Goal: Information Seeking & Learning: Compare options

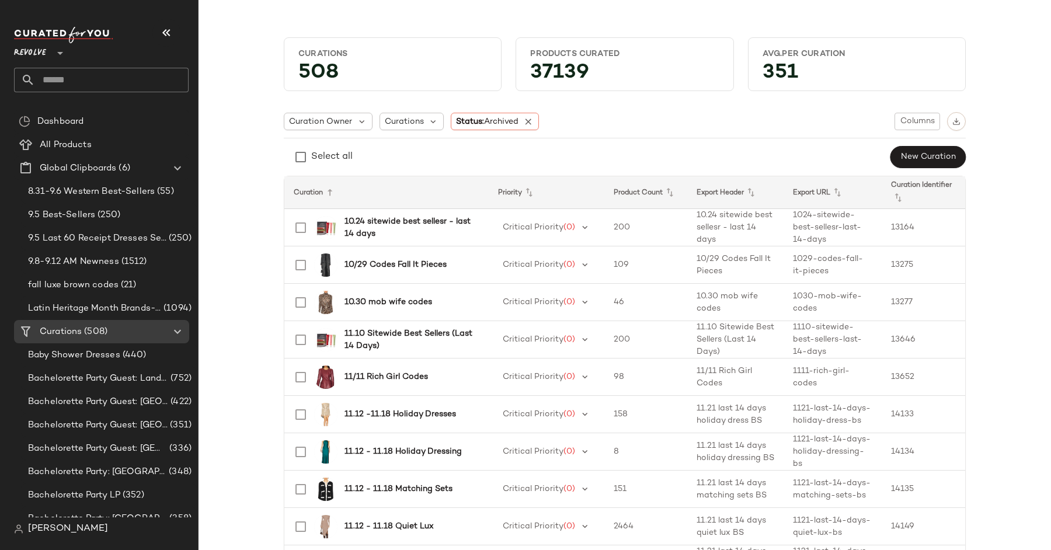
click at [42, 54] on span "Revolve" at bounding box center [30, 50] width 32 height 21
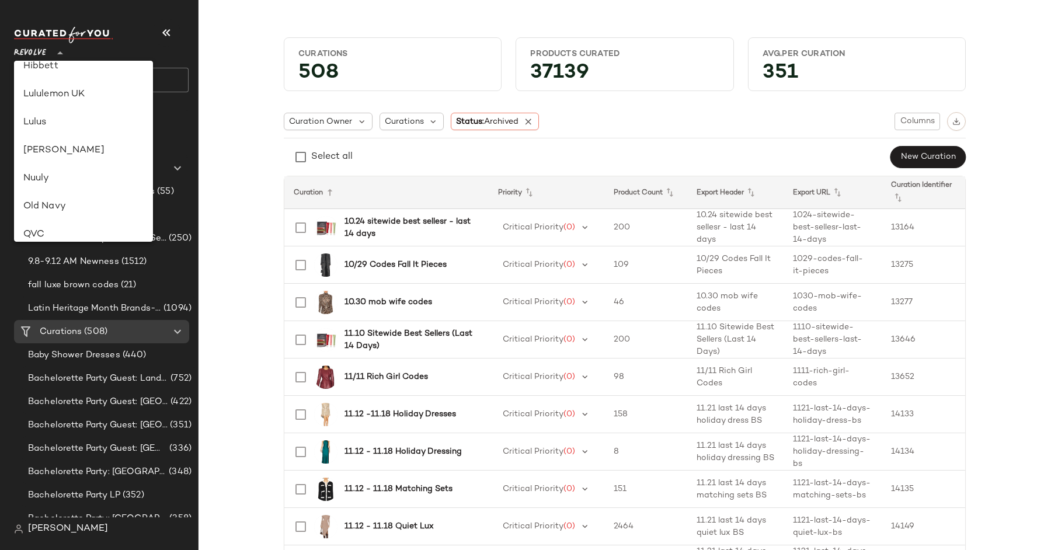
scroll to position [348, 0]
click at [86, 119] on div "Lulus" at bounding box center [83, 124] width 120 height 14
type input "**"
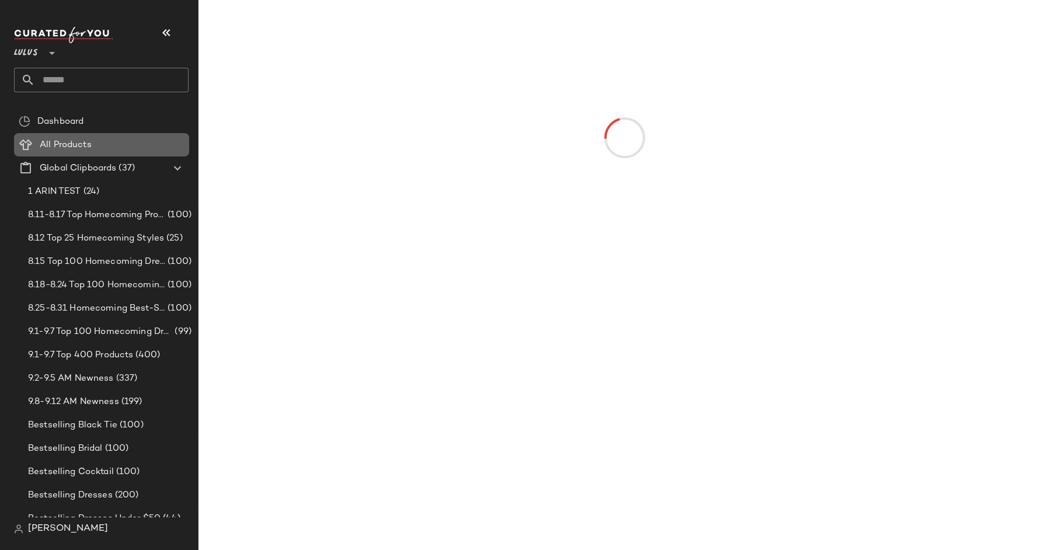
click at [79, 143] on span "All Products" at bounding box center [66, 144] width 52 height 13
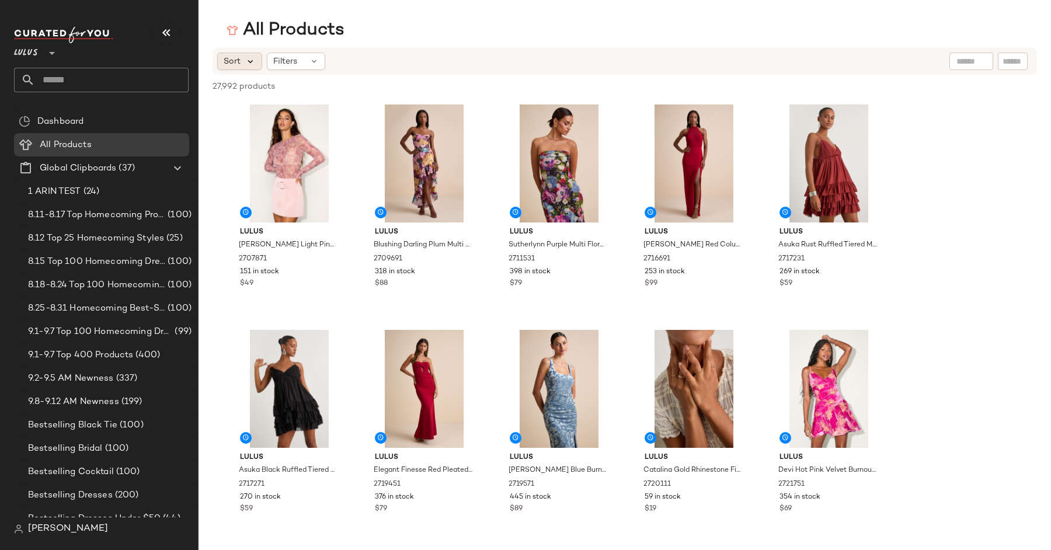
click at [245, 60] on icon at bounding box center [250, 61] width 11 height 11
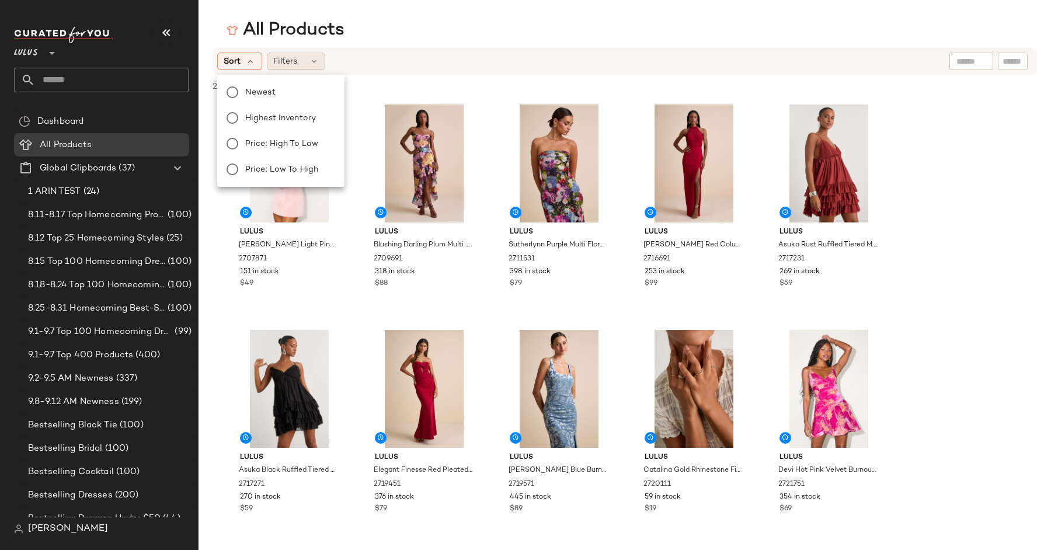
click at [290, 65] on span "Filters" at bounding box center [285, 61] width 24 height 12
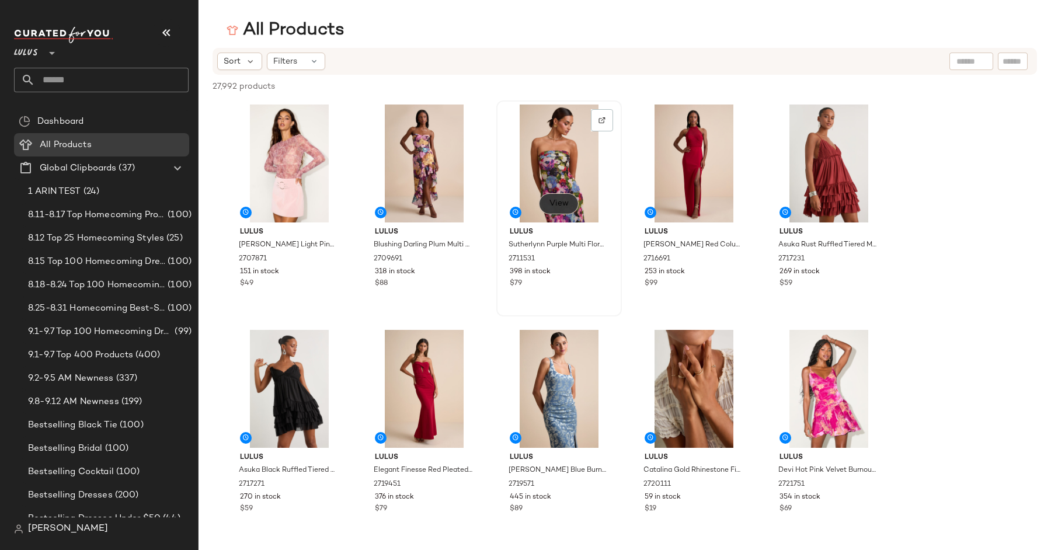
click at [553, 197] on button "View" at bounding box center [559, 203] width 40 height 21
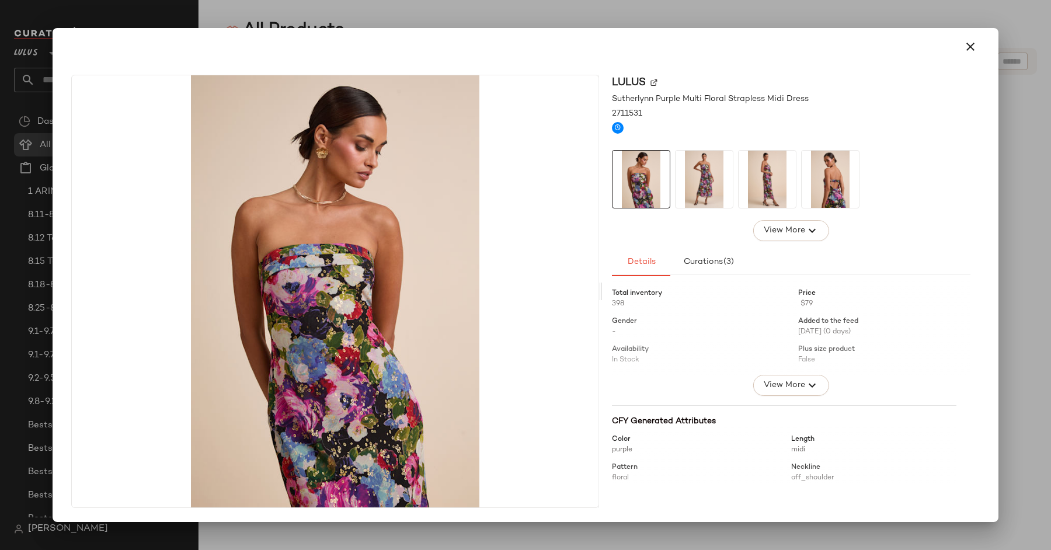
click at [706, 176] on img at bounding box center [704, 179] width 57 height 57
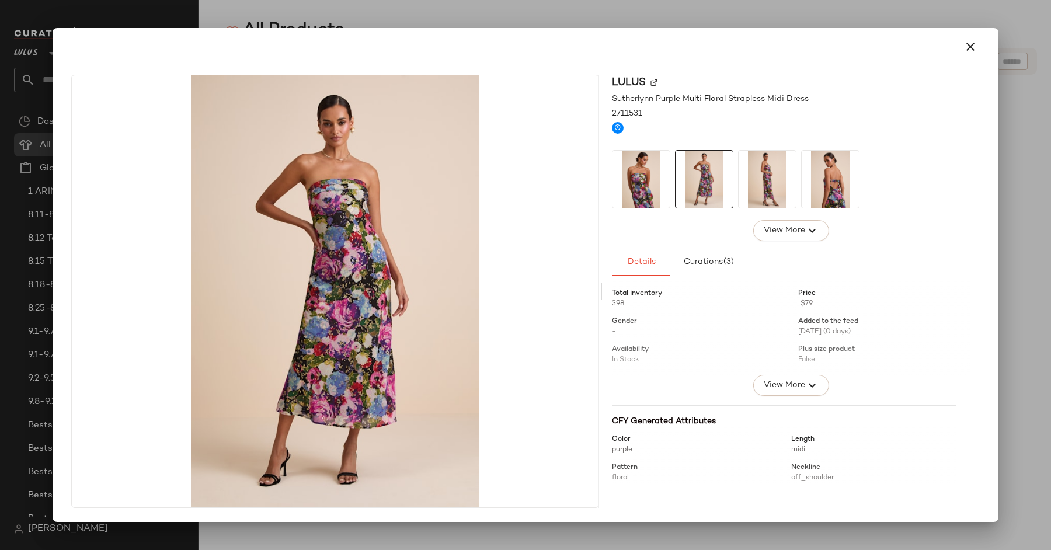
click at [763, 189] on img at bounding box center [767, 179] width 57 height 57
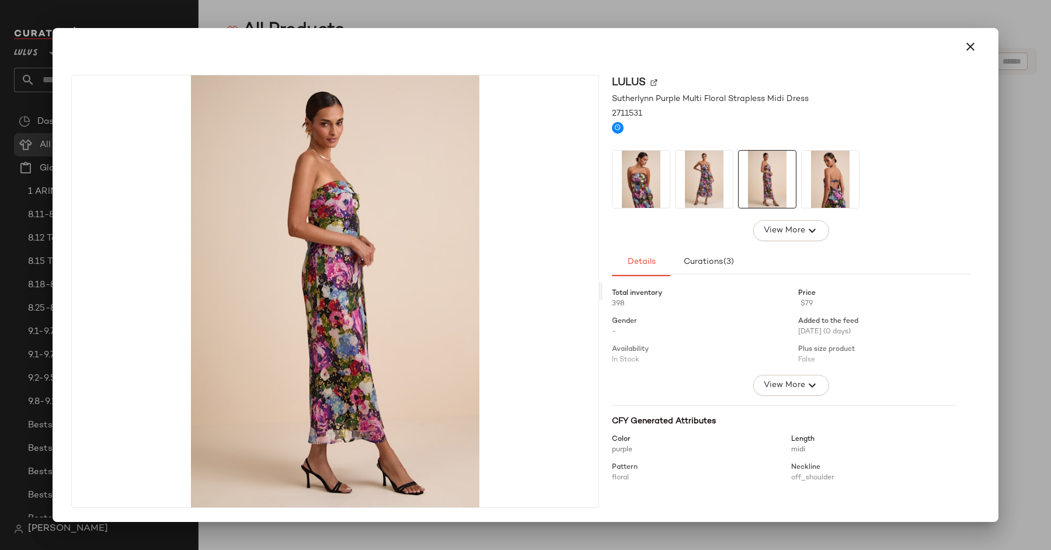
click at [834, 187] on img at bounding box center [830, 179] width 57 height 57
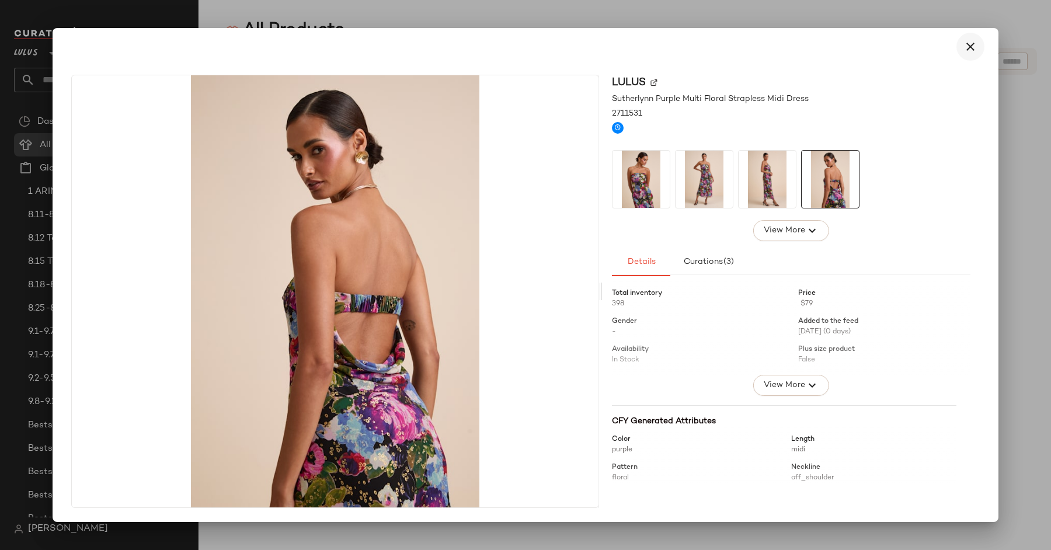
click at [971, 48] on icon "button" at bounding box center [971, 47] width 14 height 14
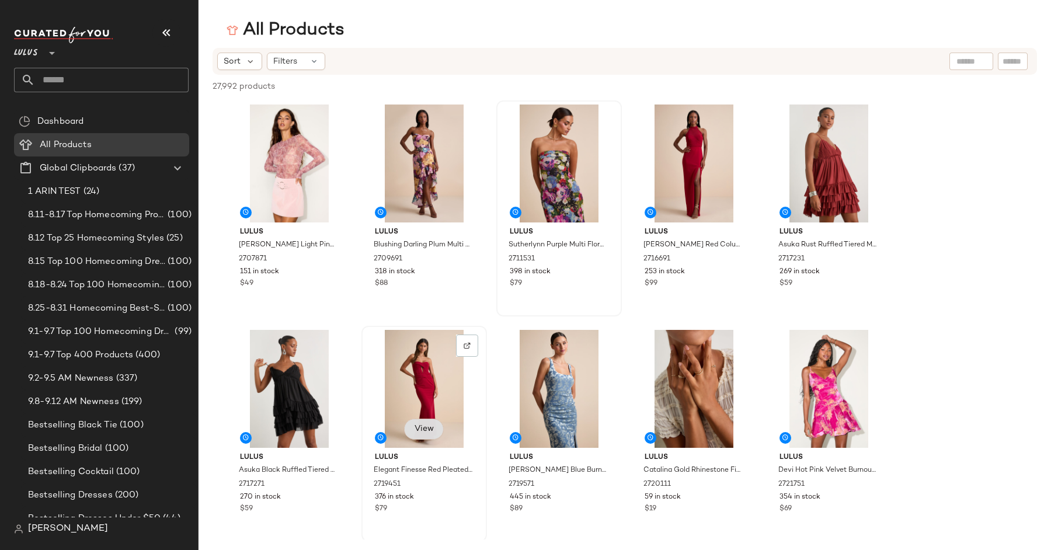
click at [440, 435] on button "View" at bounding box center [424, 429] width 40 height 21
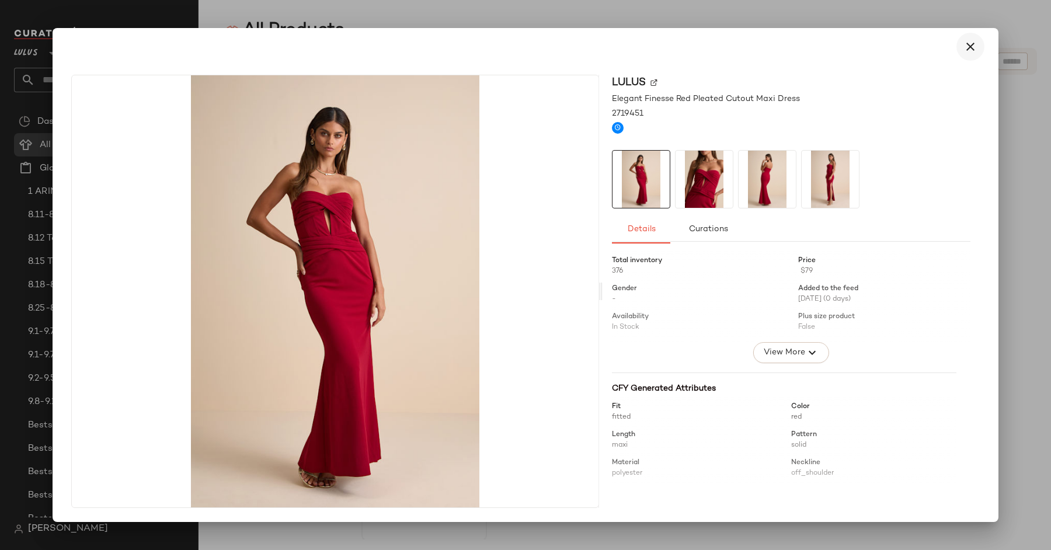
click at [963, 47] on button "button" at bounding box center [971, 47] width 28 height 28
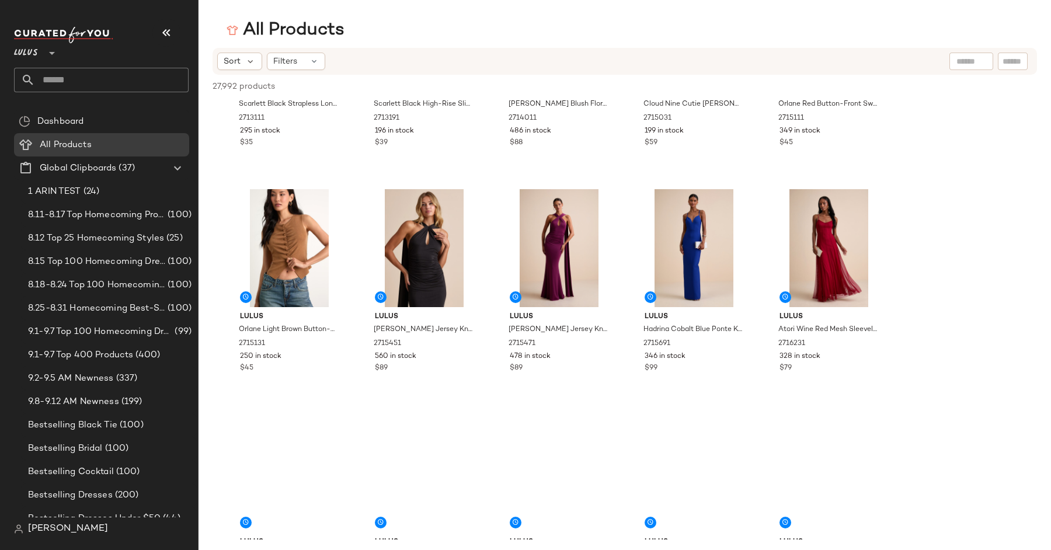
scroll to position [2170, 0]
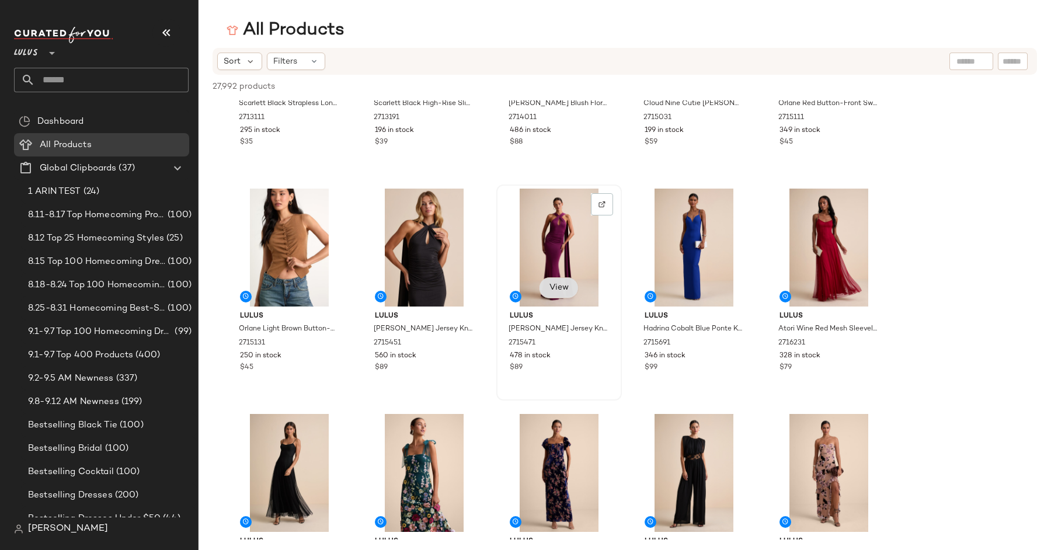
click at [553, 284] on span "View" at bounding box center [559, 287] width 20 height 9
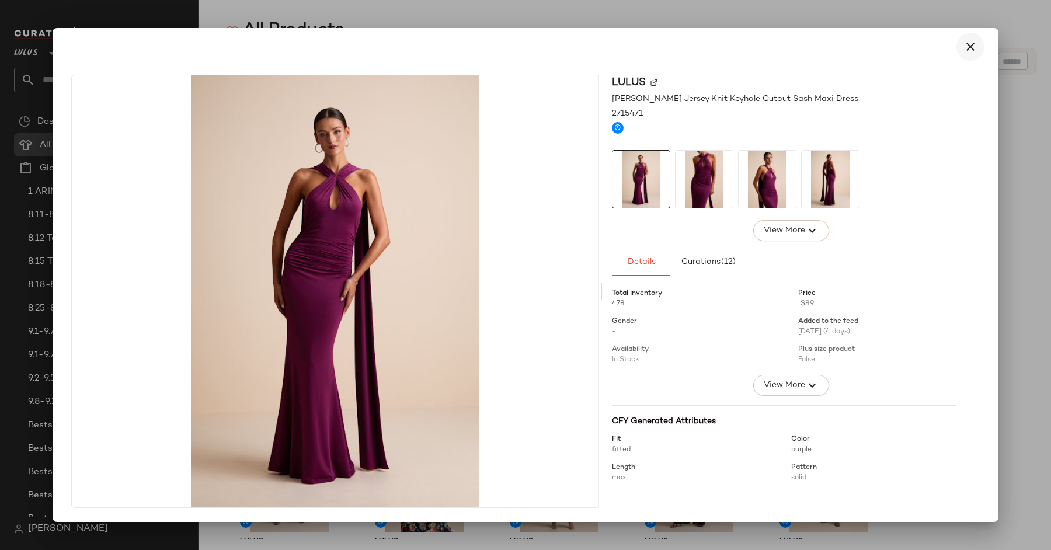
click at [971, 47] on icon "button" at bounding box center [971, 47] width 14 height 14
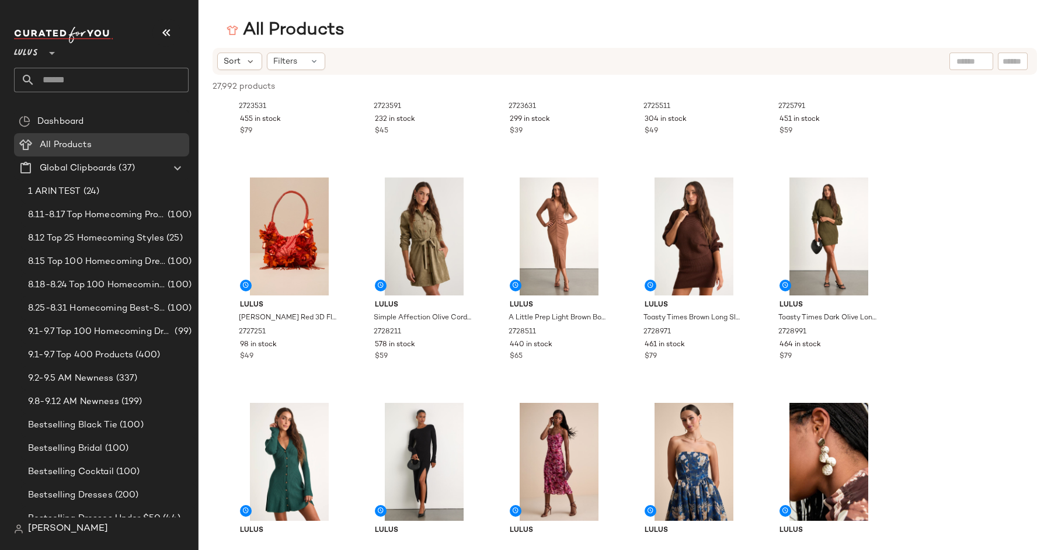
scroll to position [3321, 0]
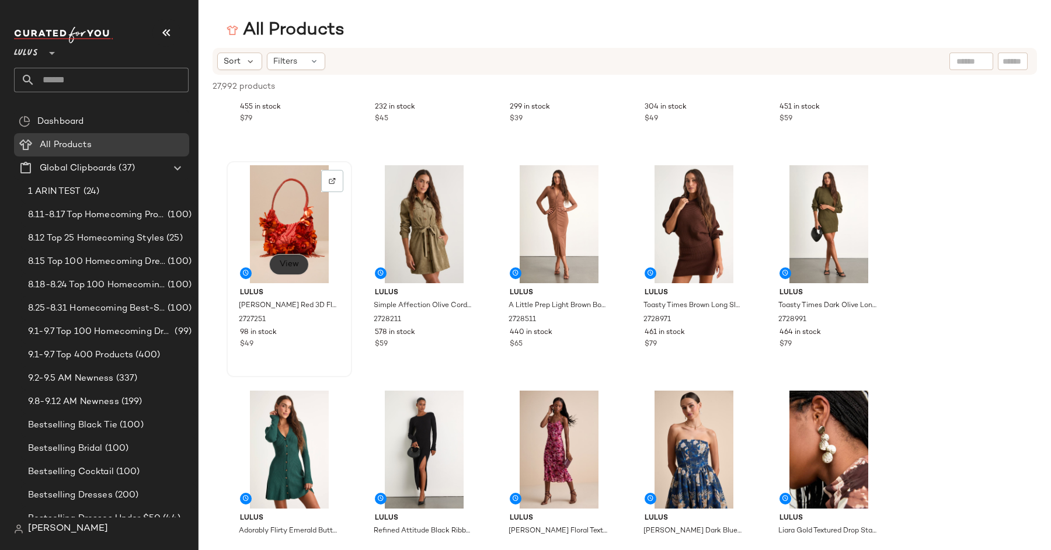
click at [298, 267] on span "View" at bounding box center [289, 264] width 20 height 9
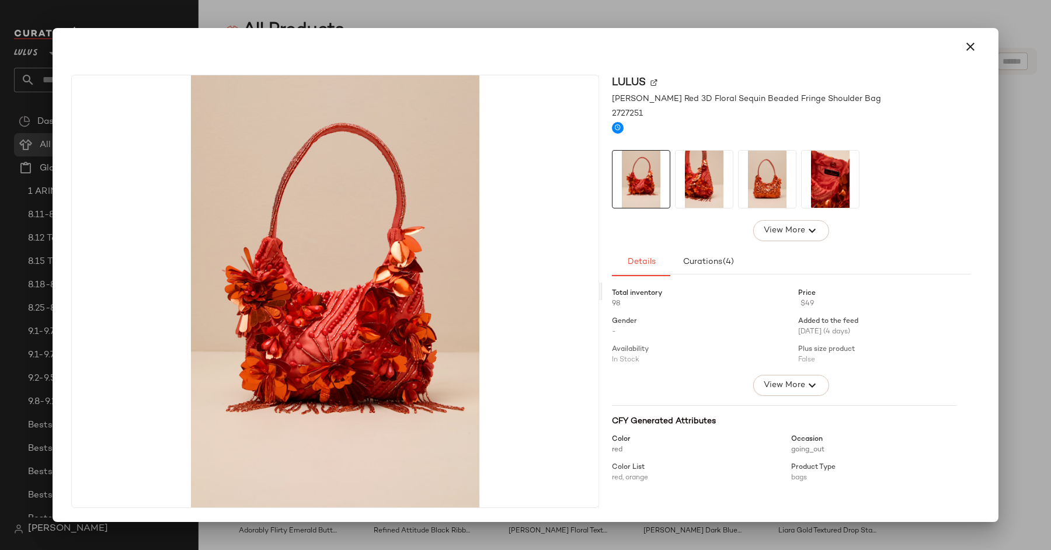
click at [723, 185] on img at bounding box center [704, 179] width 57 height 57
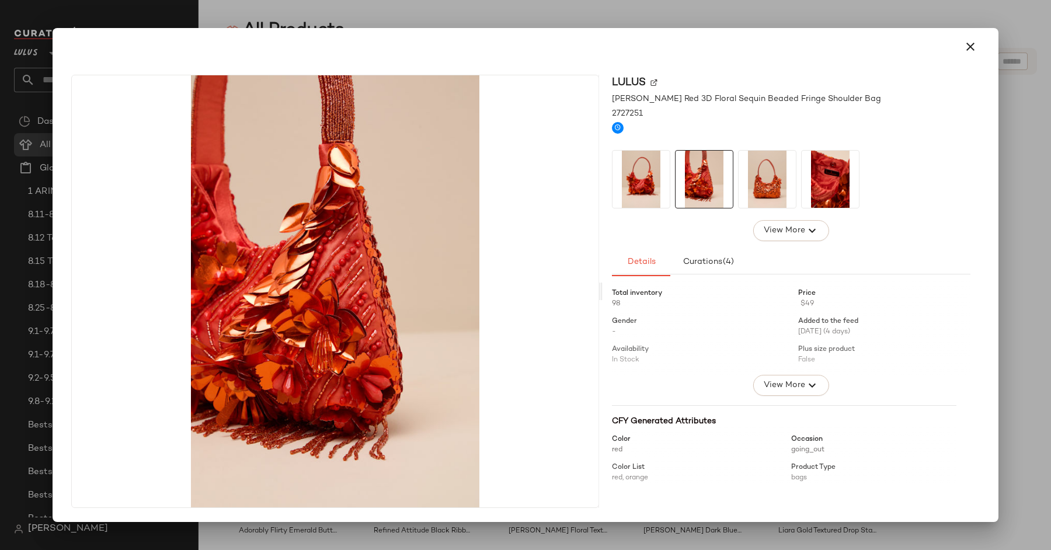
click at [772, 181] on img at bounding box center [767, 179] width 57 height 57
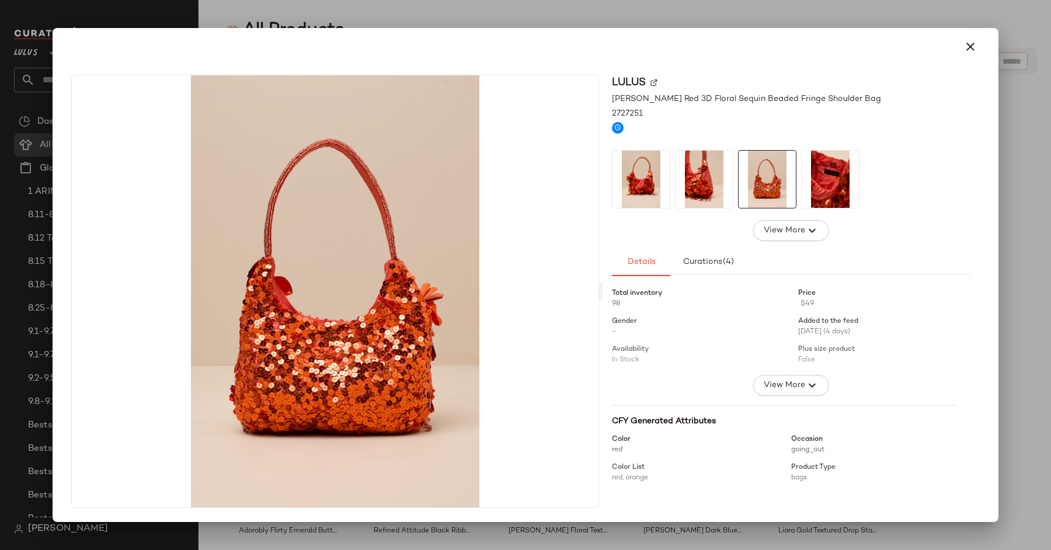
click at [815, 179] on img at bounding box center [830, 179] width 57 height 57
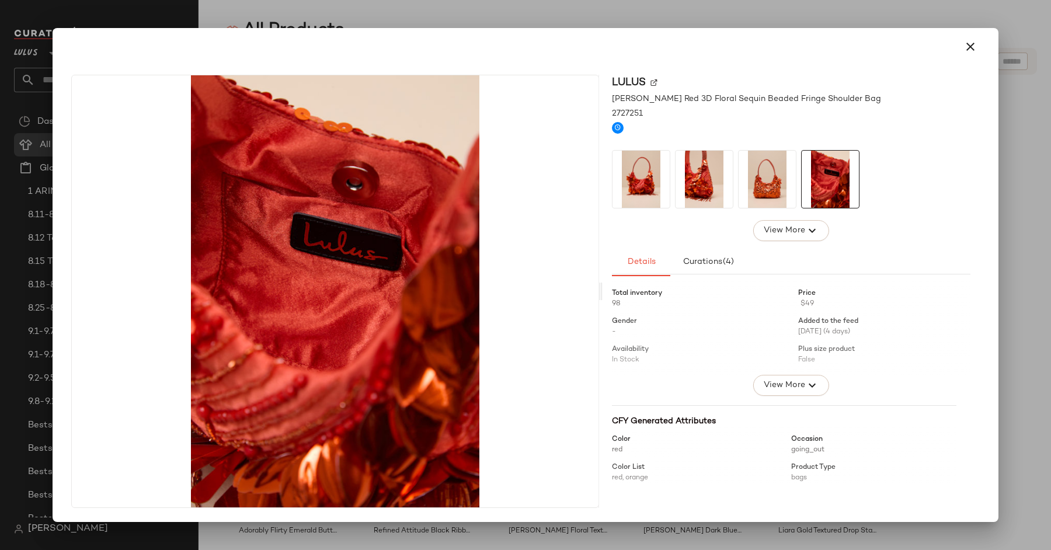
click at [756, 176] on img at bounding box center [767, 179] width 57 height 57
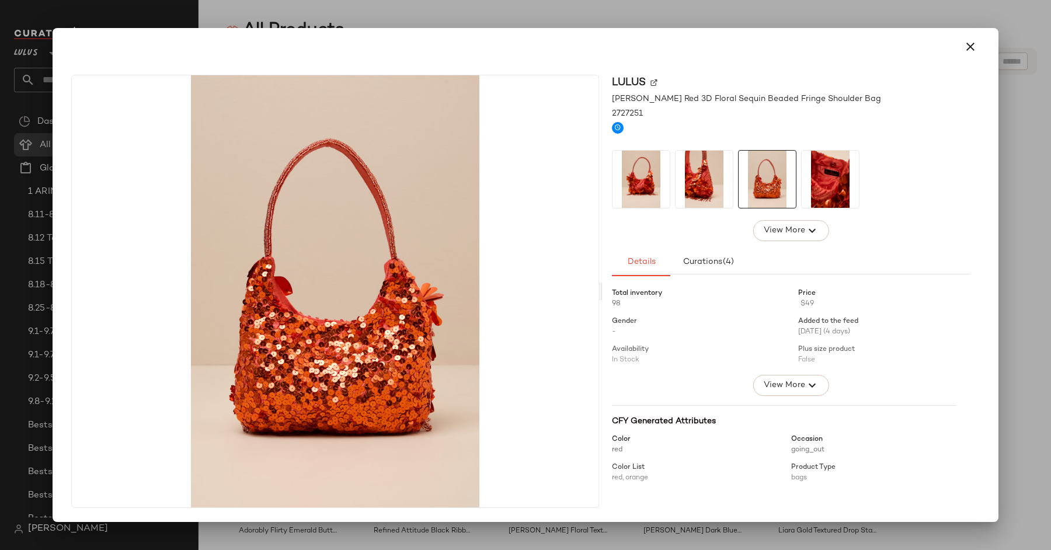
click at [642, 177] on img at bounding box center [641, 179] width 57 height 57
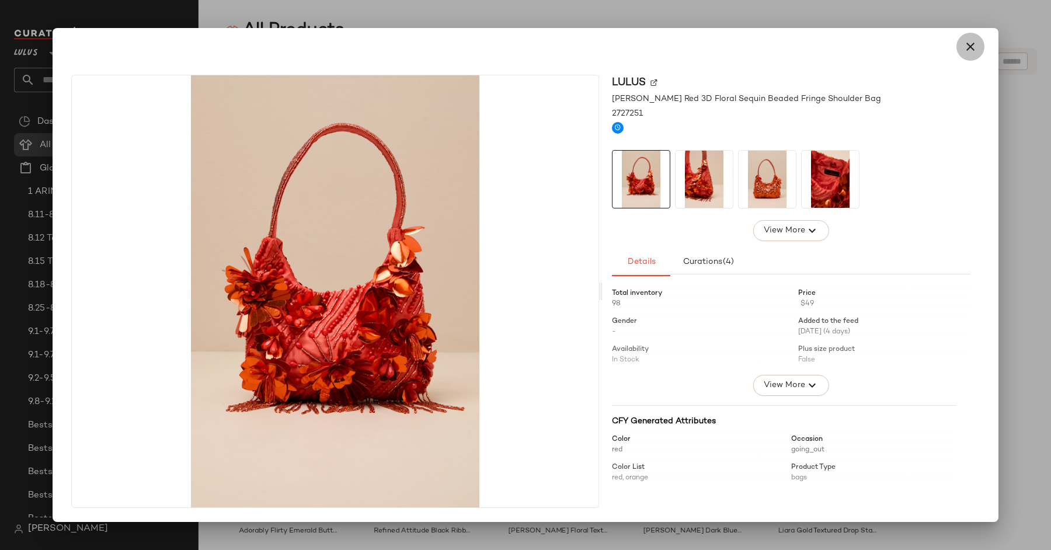
click at [971, 50] on icon "button" at bounding box center [971, 47] width 14 height 14
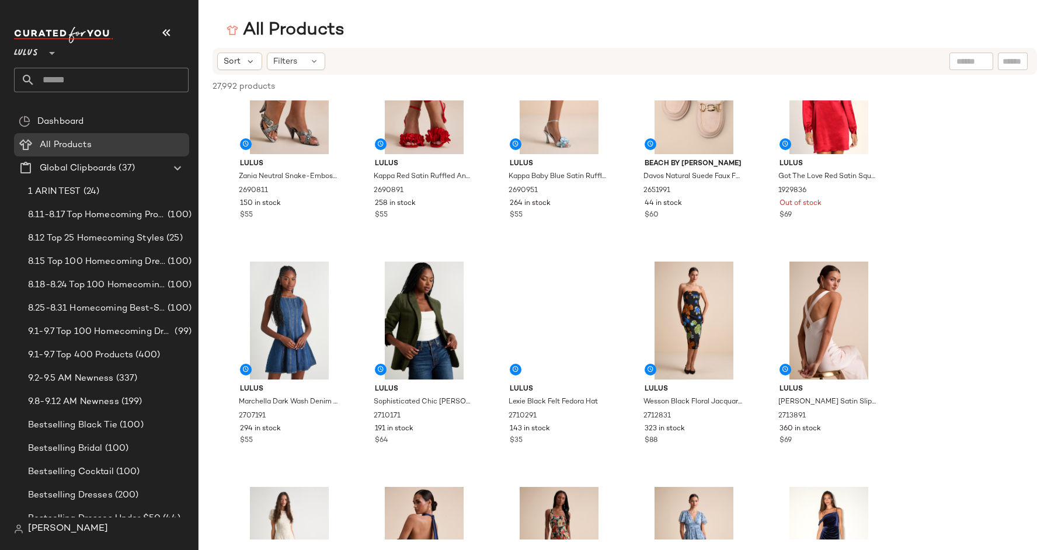
scroll to position [4174, 0]
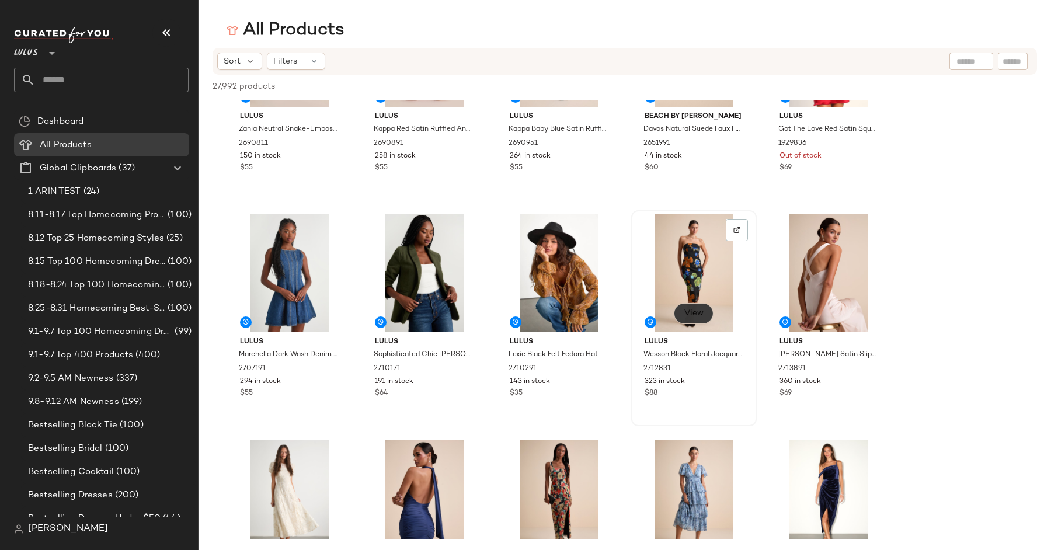
click at [696, 305] on button "View" at bounding box center [694, 313] width 40 height 21
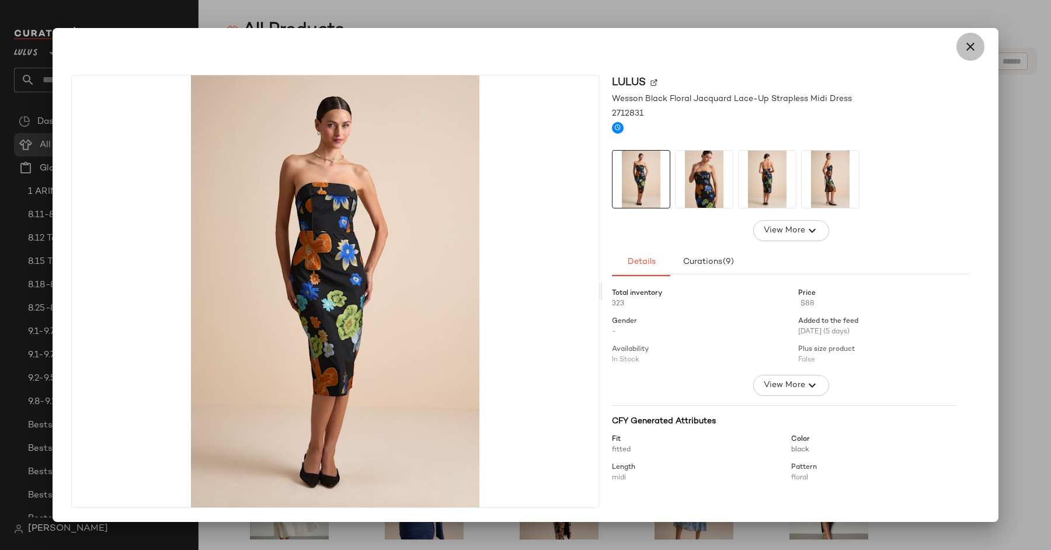
click at [977, 45] on icon "button" at bounding box center [971, 47] width 14 height 14
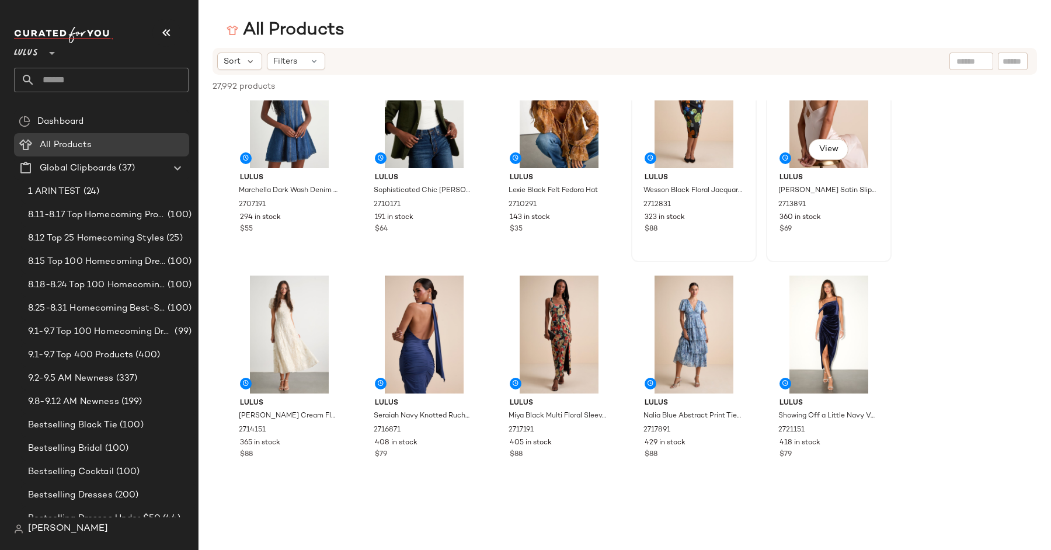
scroll to position [4341, 0]
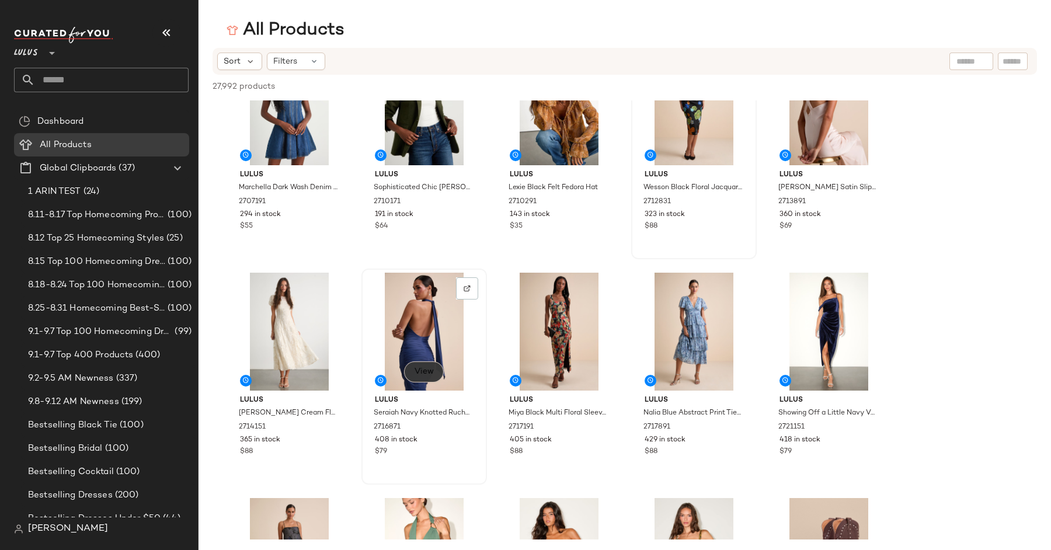
click at [431, 377] on button "View" at bounding box center [424, 372] width 40 height 21
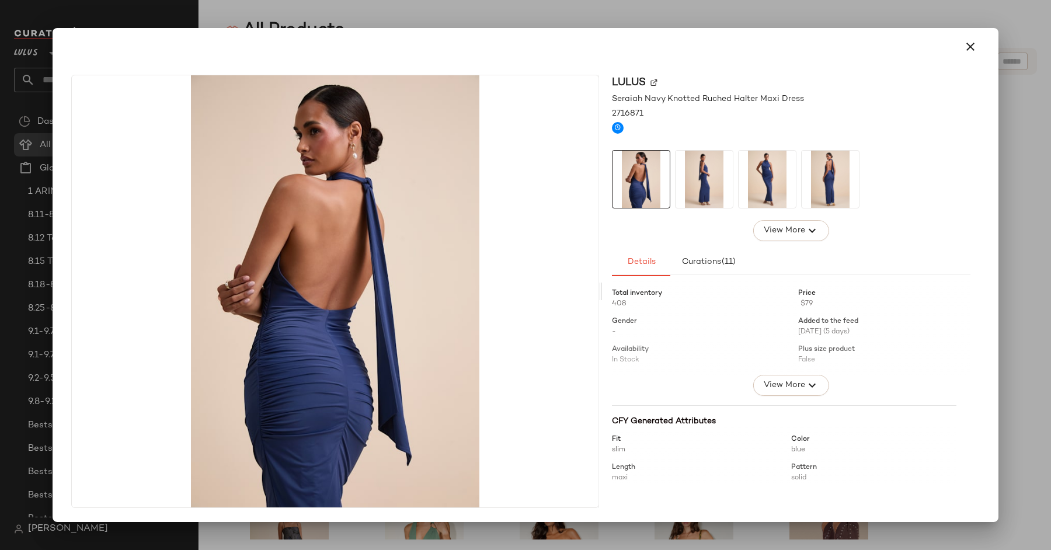
click at [701, 178] on img at bounding box center [704, 179] width 57 height 57
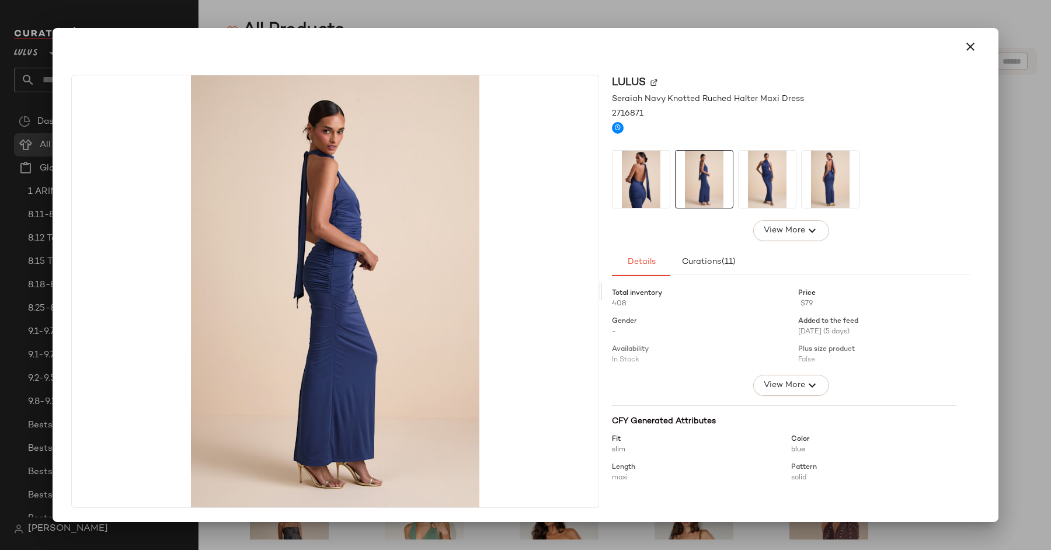
click at [763, 175] on img at bounding box center [767, 179] width 57 height 57
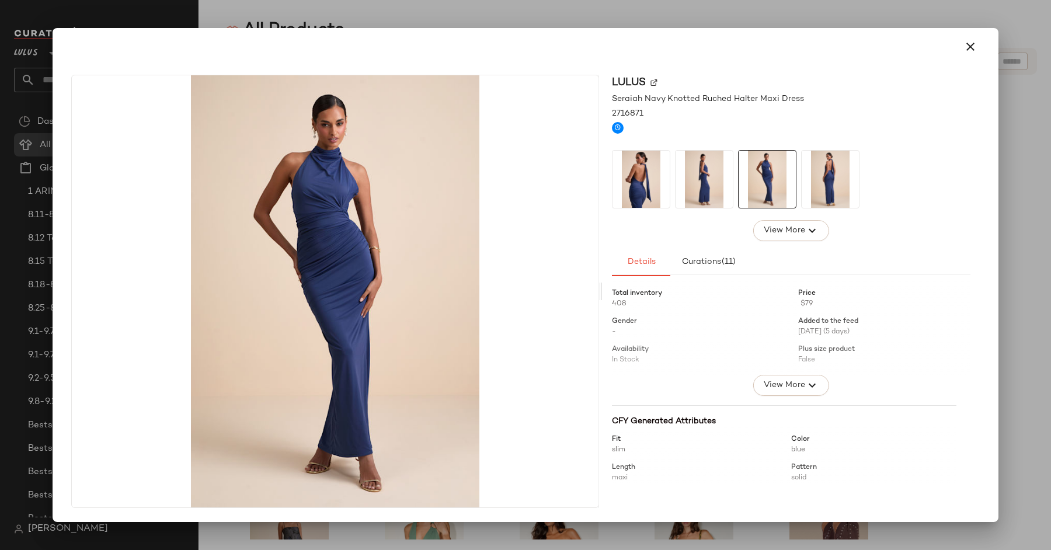
click at [805, 179] on img at bounding box center [830, 179] width 57 height 57
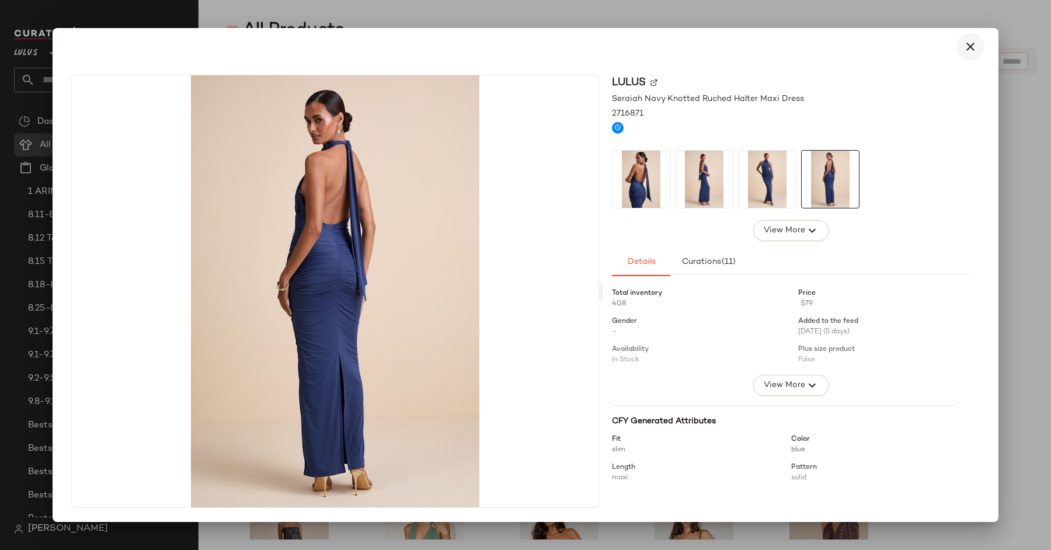
click at [970, 48] on icon "button" at bounding box center [971, 47] width 14 height 14
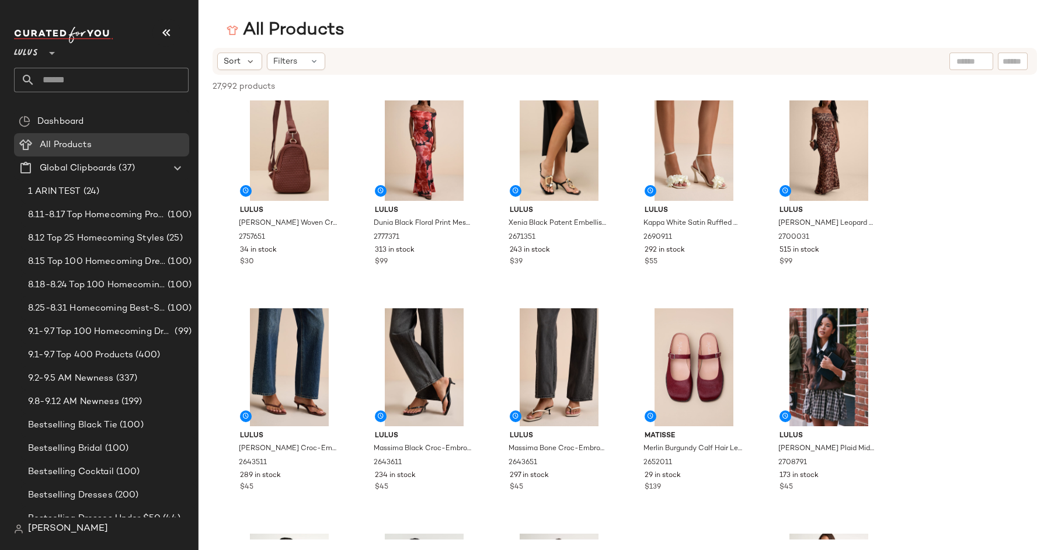
scroll to position [5890, 0]
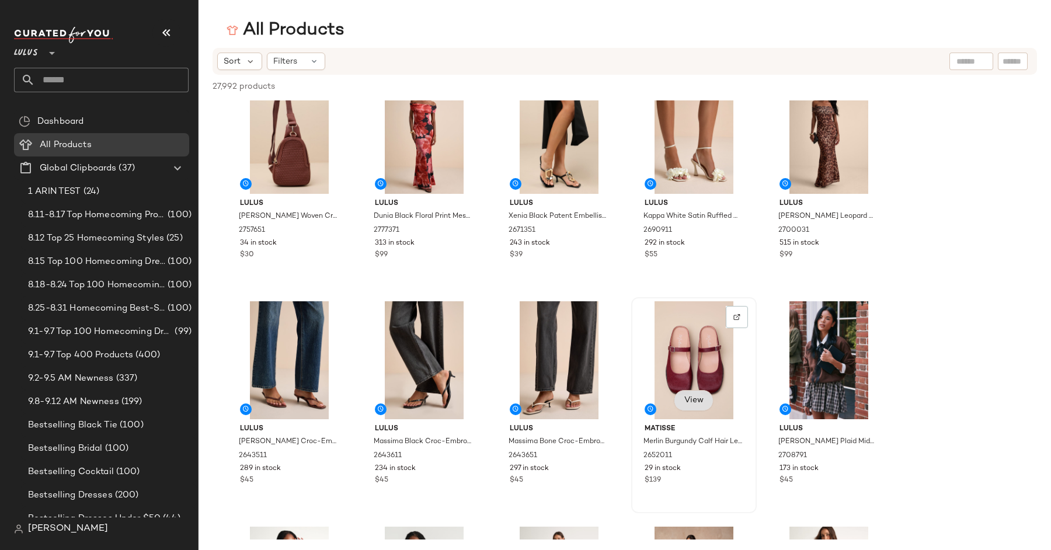
click at [702, 395] on button "View" at bounding box center [694, 400] width 40 height 21
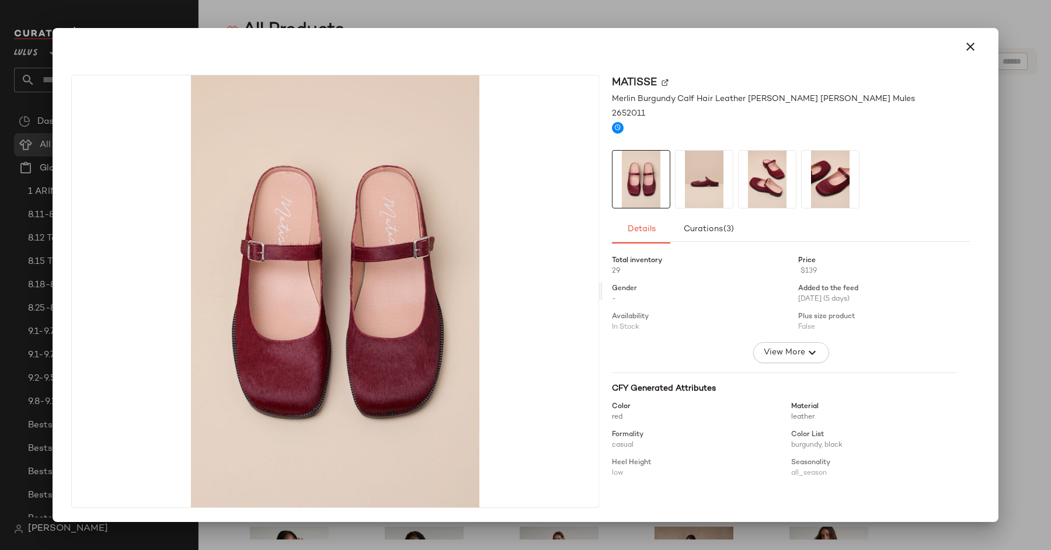
click at [724, 189] on img at bounding box center [704, 179] width 57 height 57
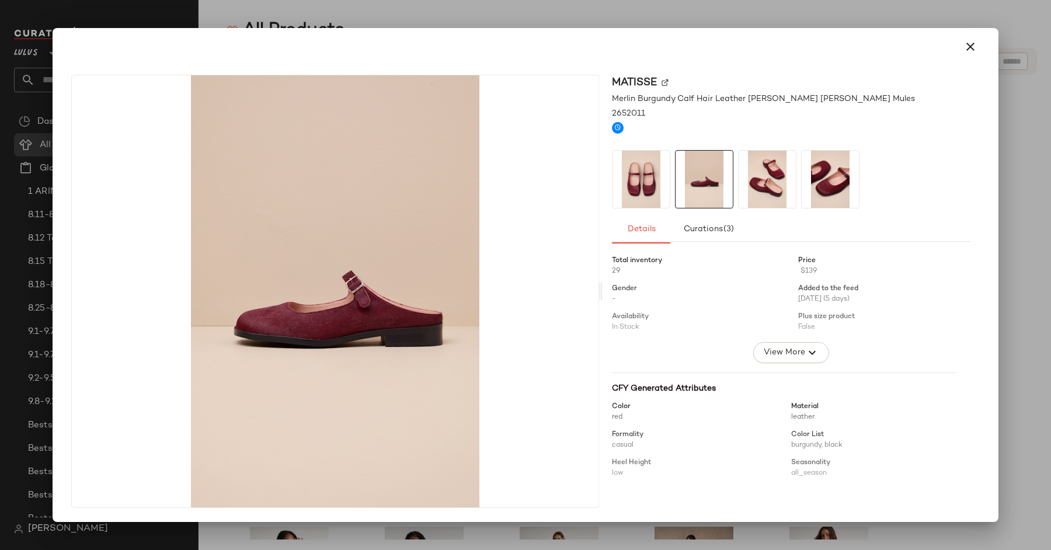
click at [766, 193] on img at bounding box center [767, 179] width 57 height 57
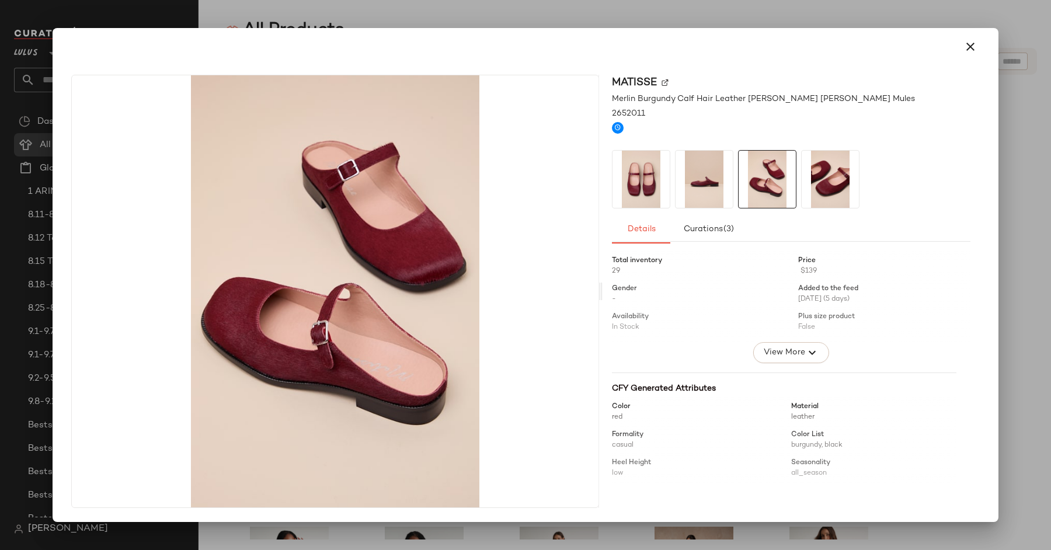
click at [813, 199] on img at bounding box center [830, 179] width 57 height 57
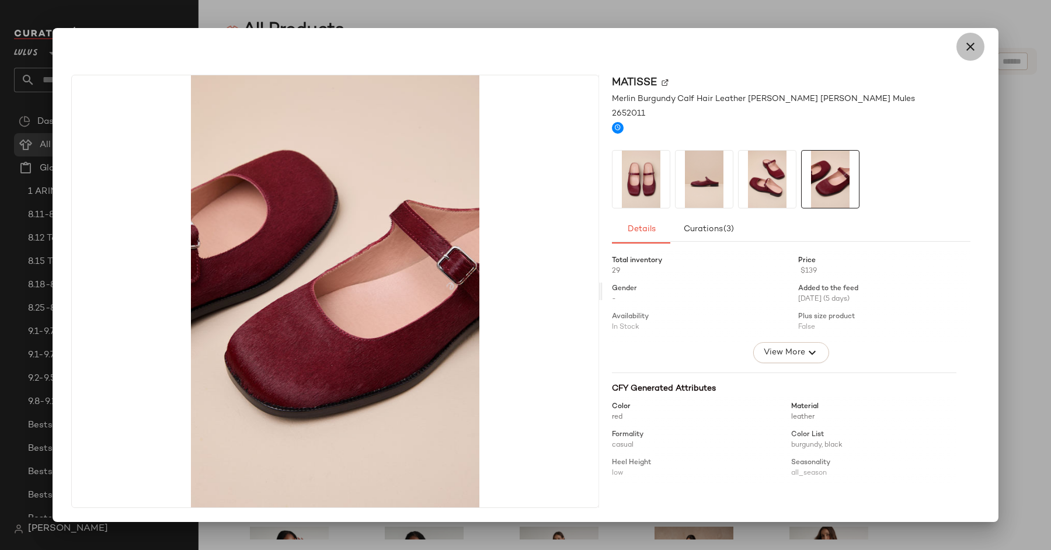
click at [965, 43] on icon "button" at bounding box center [971, 47] width 14 height 14
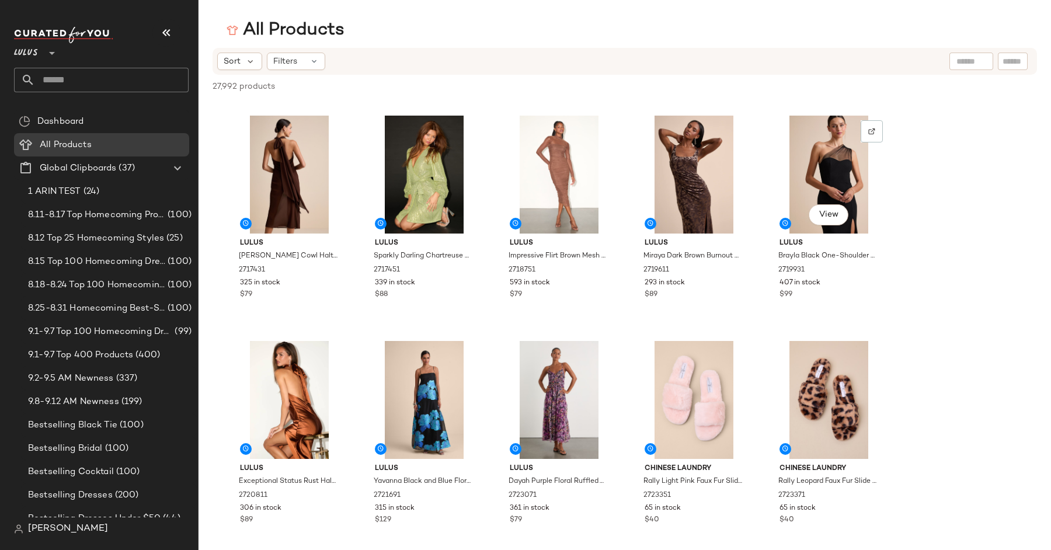
scroll to position [2696, 0]
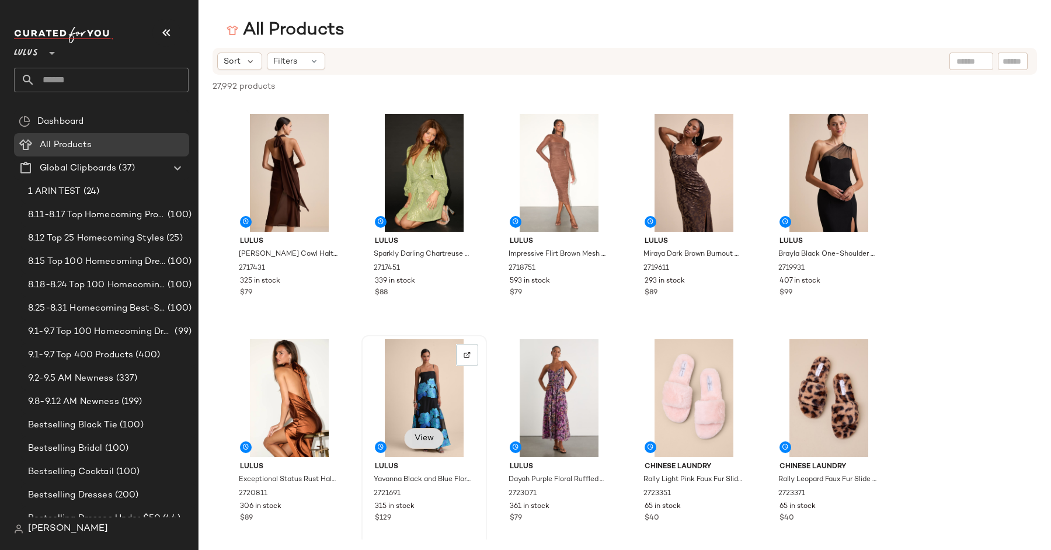
click at [427, 435] on span "View" at bounding box center [424, 438] width 20 height 9
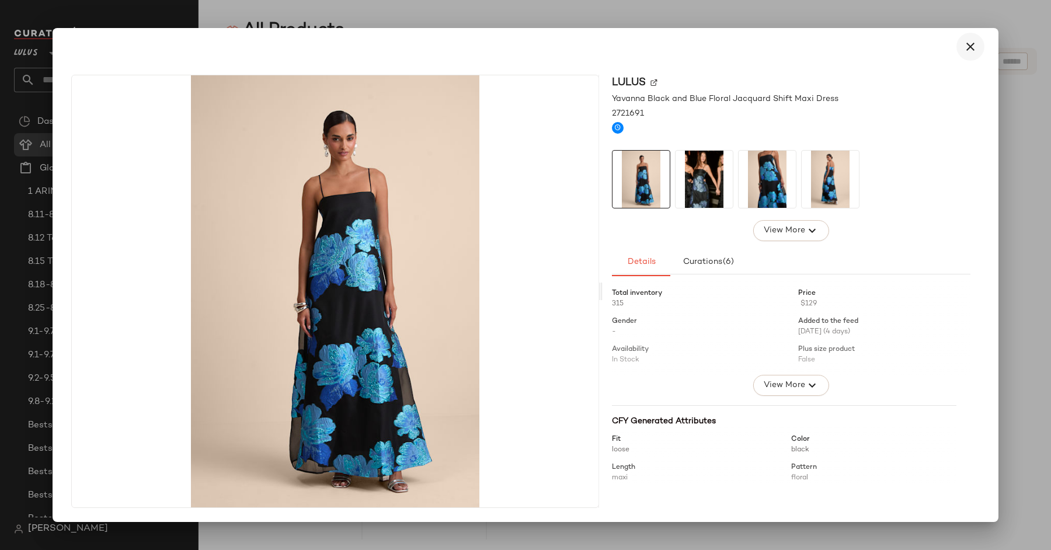
click at [972, 44] on icon "button" at bounding box center [971, 47] width 14 height 14
